Goal: Navigation & Orientation: Find specific page/section

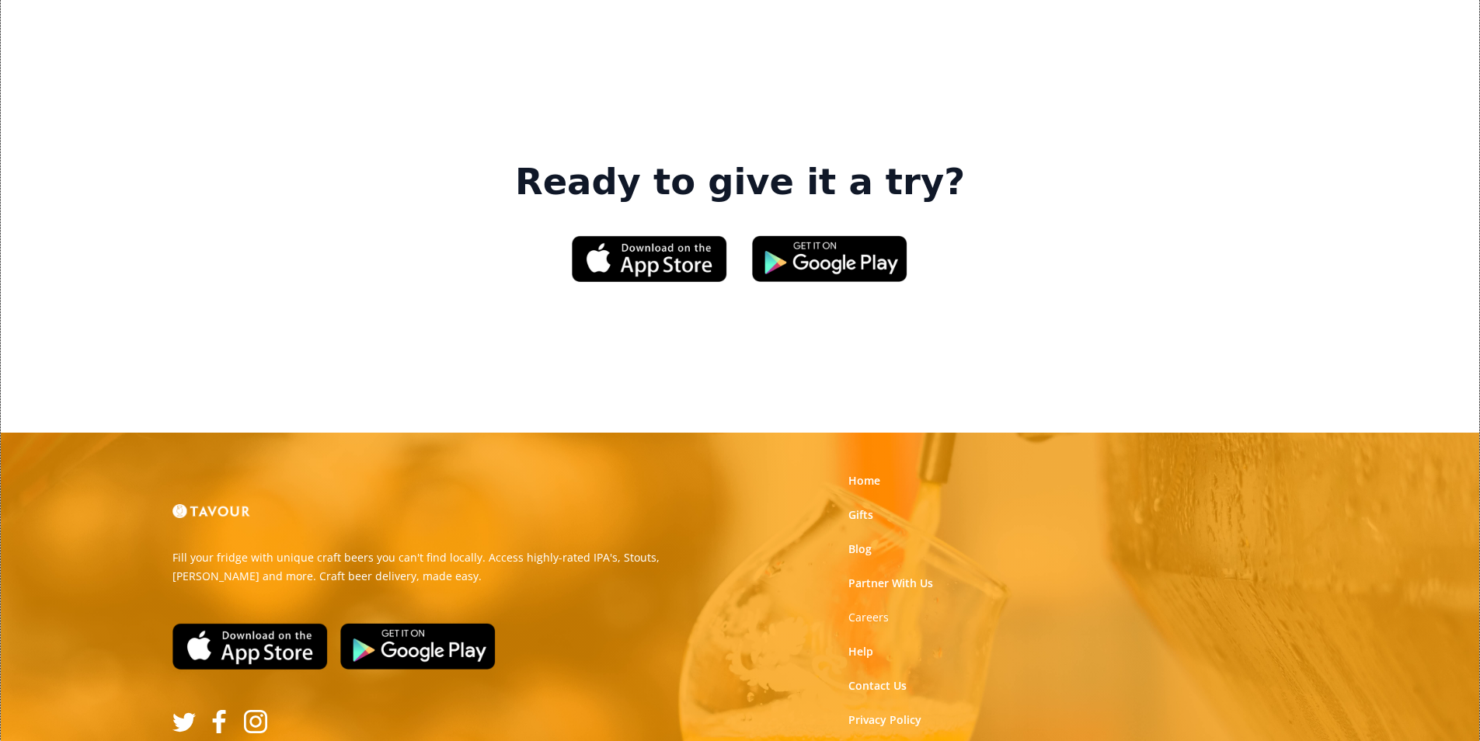
scroll to position [2351, 0]
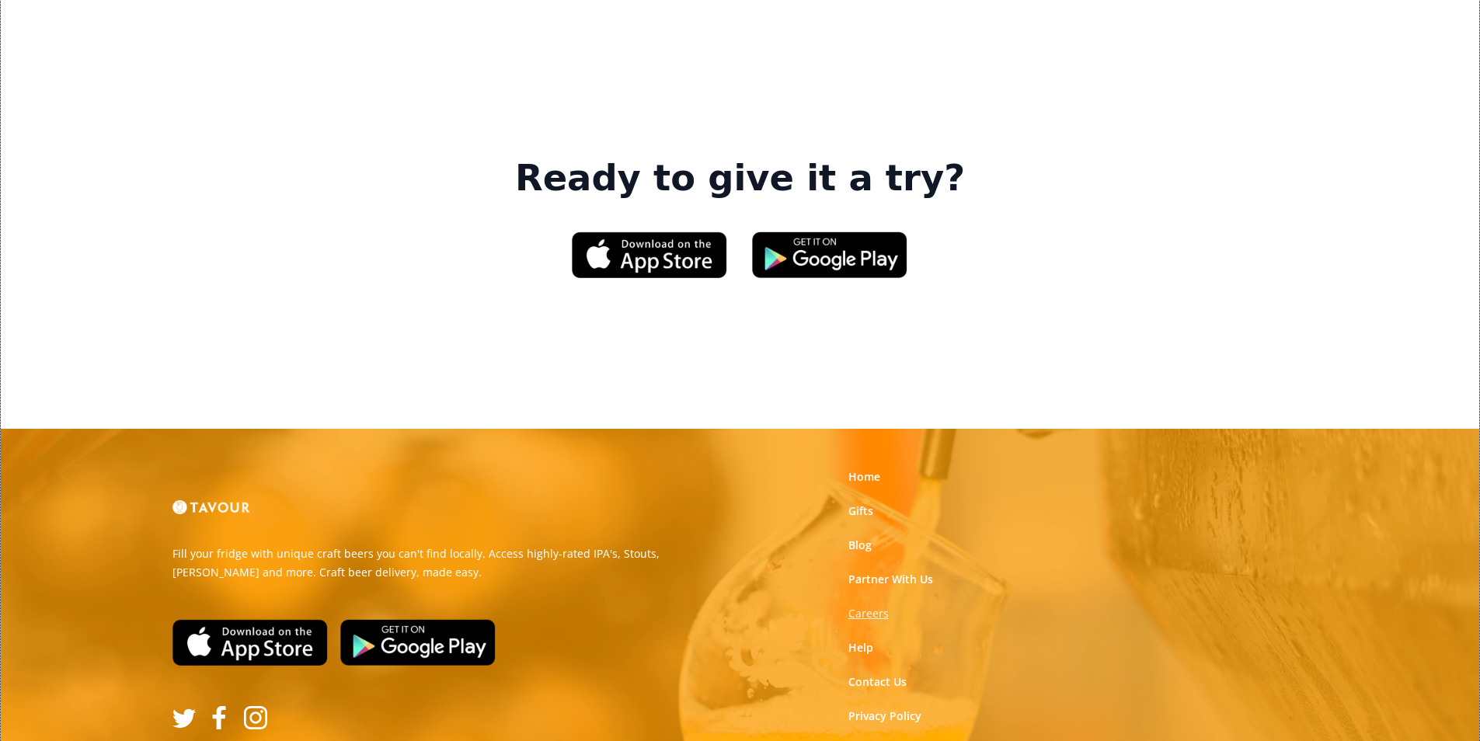
click at [879, 606] on strong "Careers" at bounding box center [868, 613] width 40 height 15
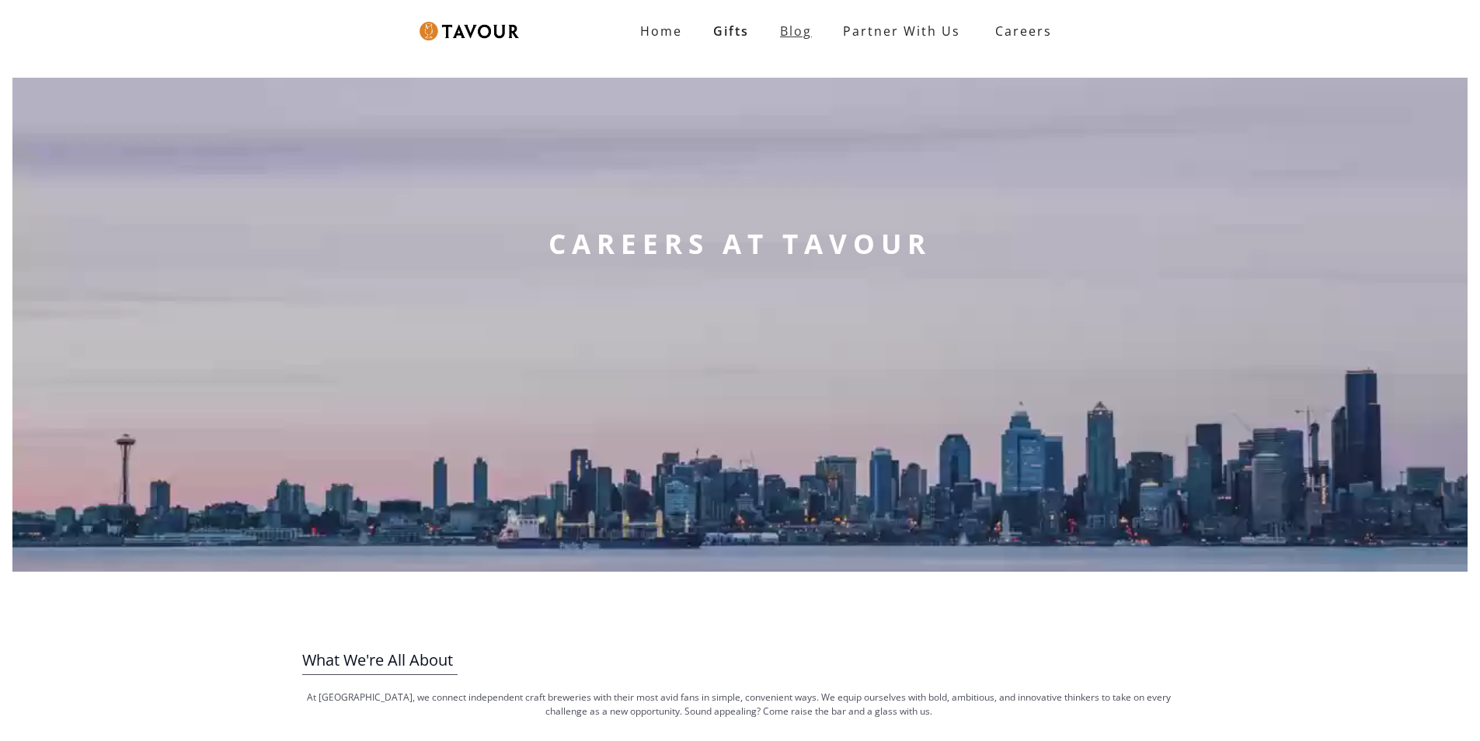
click at [791, 37] on link "Blog" at bounding box center [795, 31] width 63 height 31
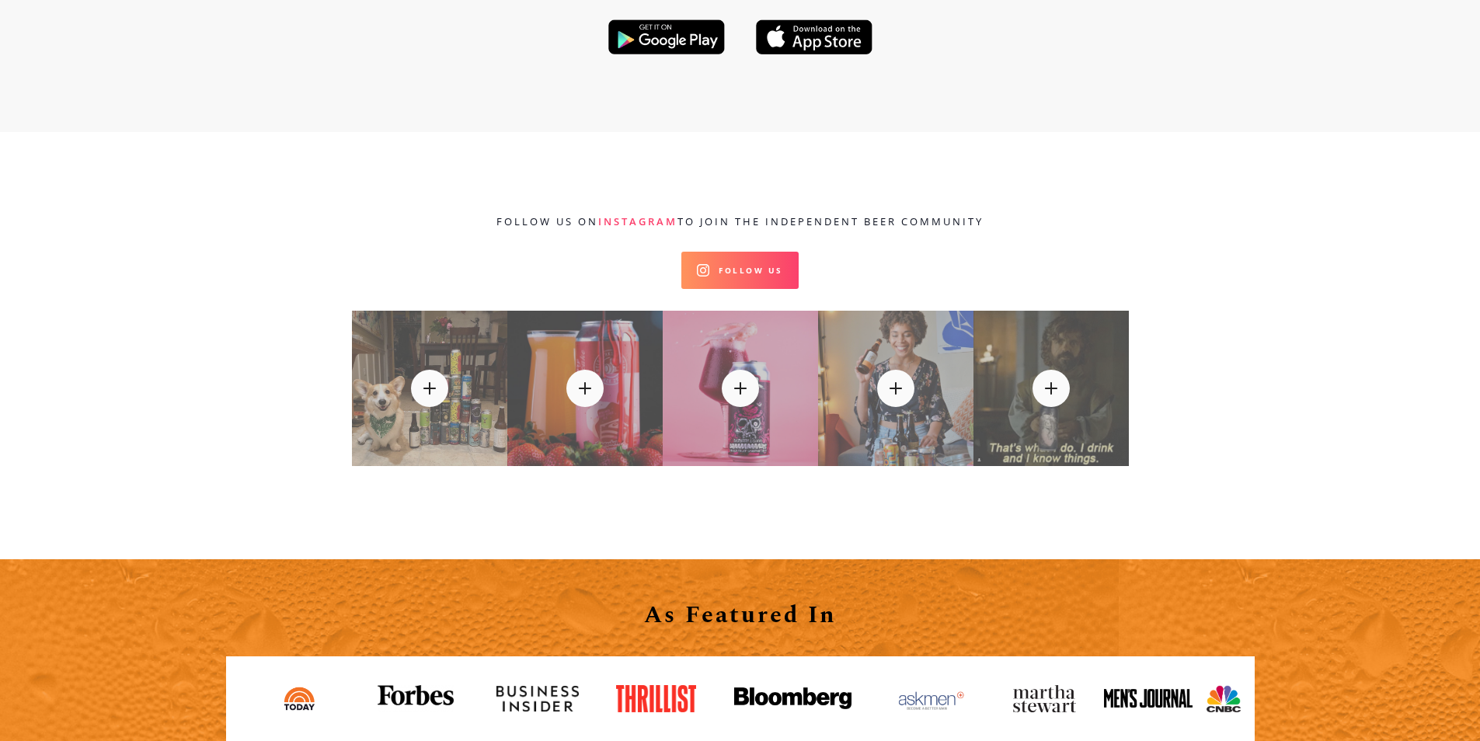
scroll to position [16623, 0]
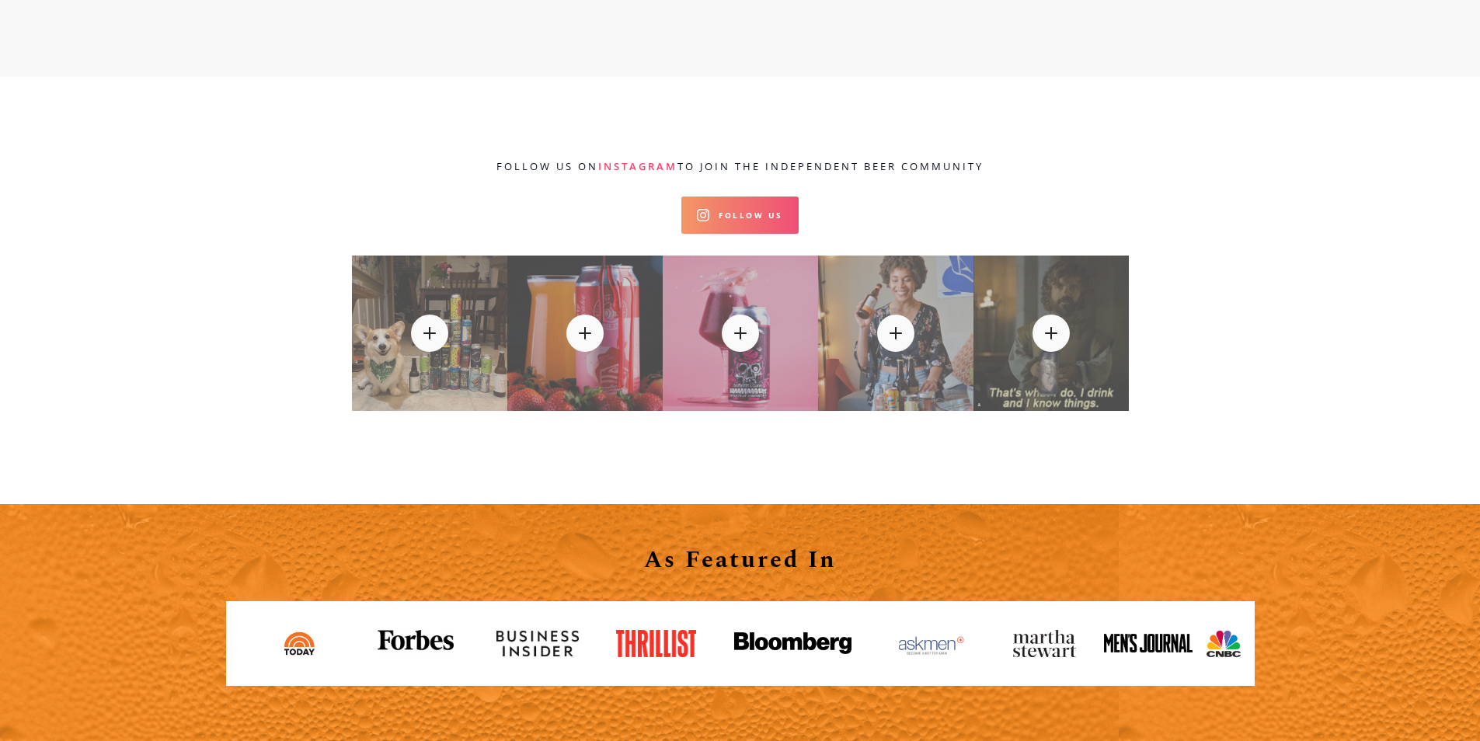
click at [734, 197] on link "Follow Us" at bounding box center [739, 215] width 117 height 37
